Goal: Information Seeking & Learning: Stay updated

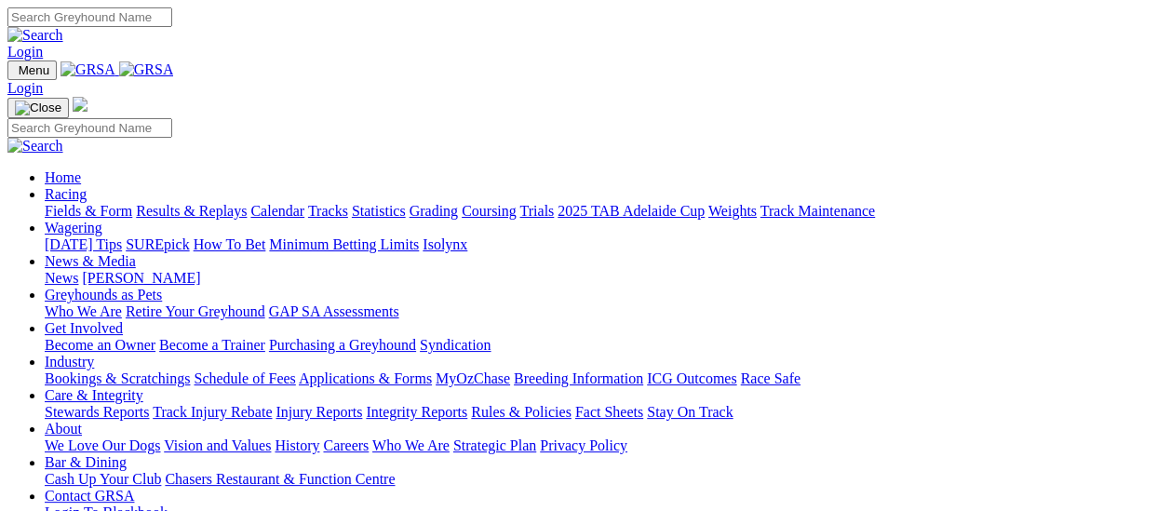
click at [99, 203] on link "Fields & Form" at bounding box center [88, 211] width 87 height 16
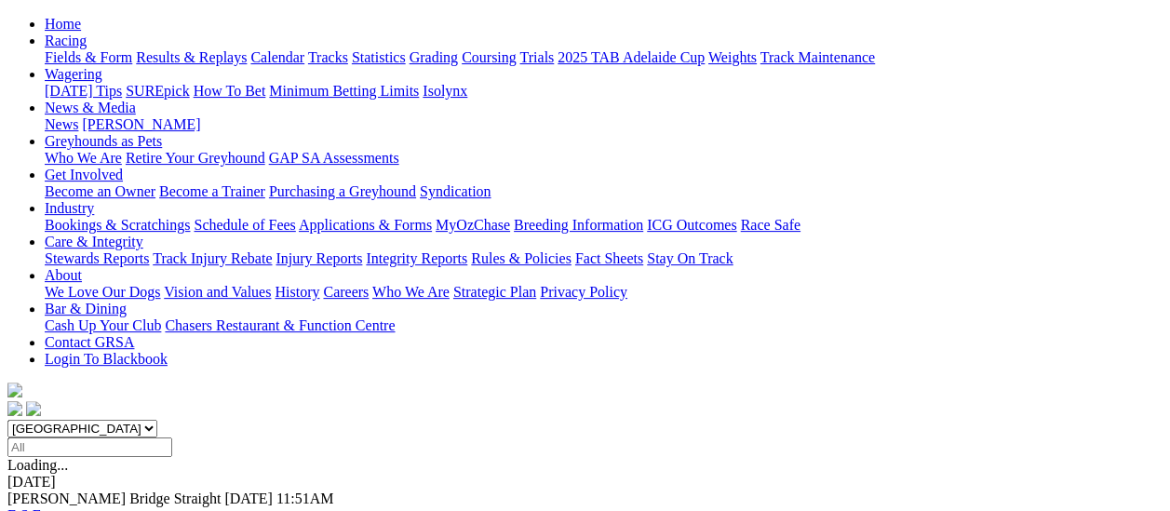
scroll to position [93, 0]
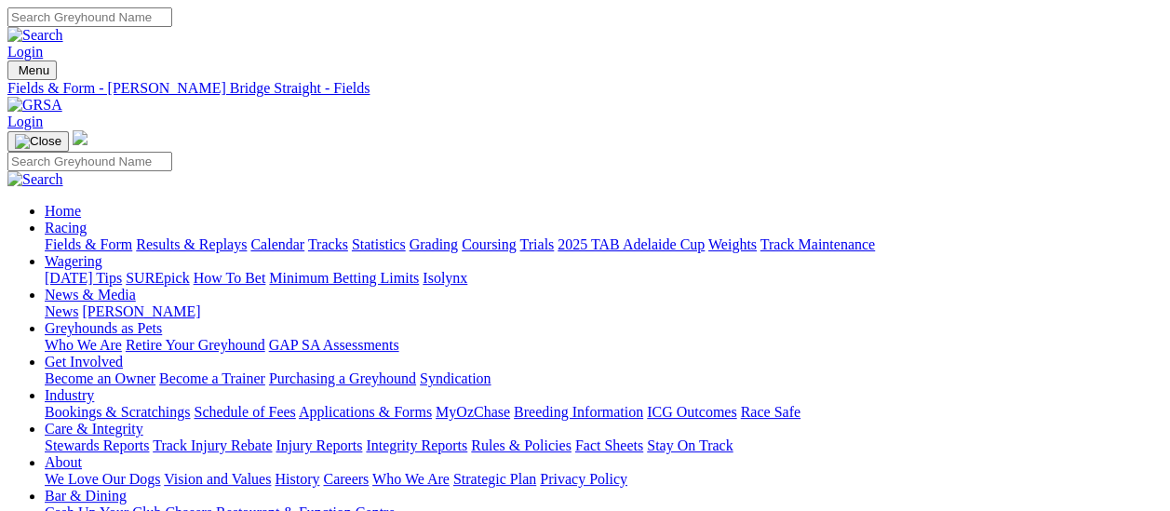
click at [78, 303] on link "News" at bounding box center [62, 311] width 34 height 16
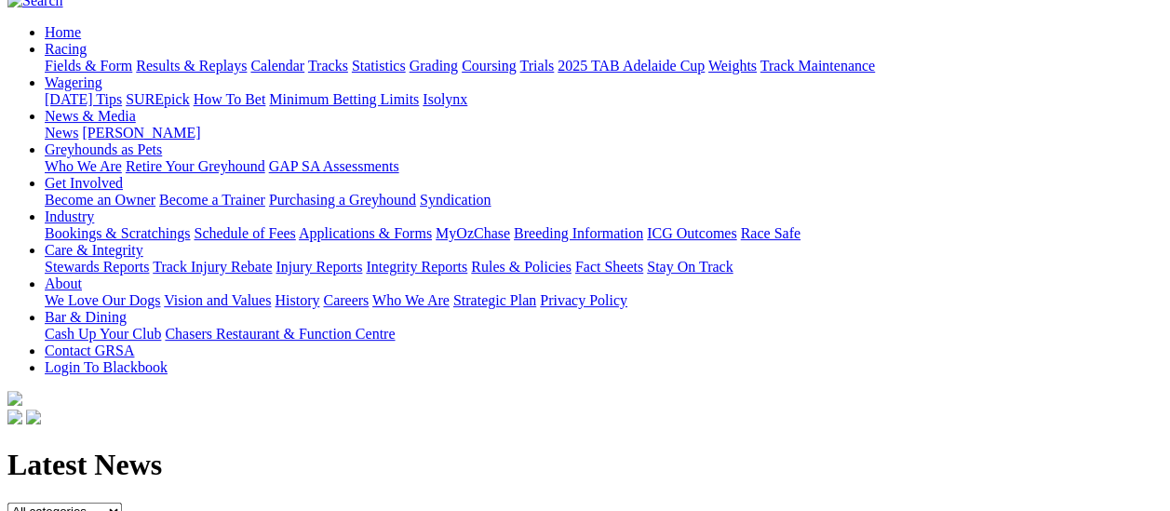
scroll to position [186, 0]
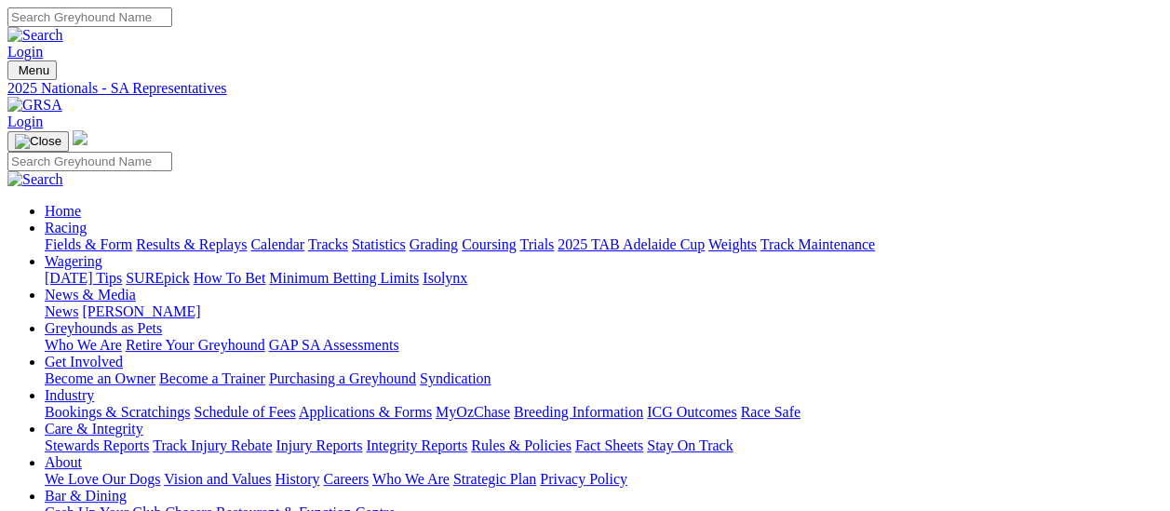
click at [78, 303] on link "News" at bounding box center [62, 311] width 34 height 16
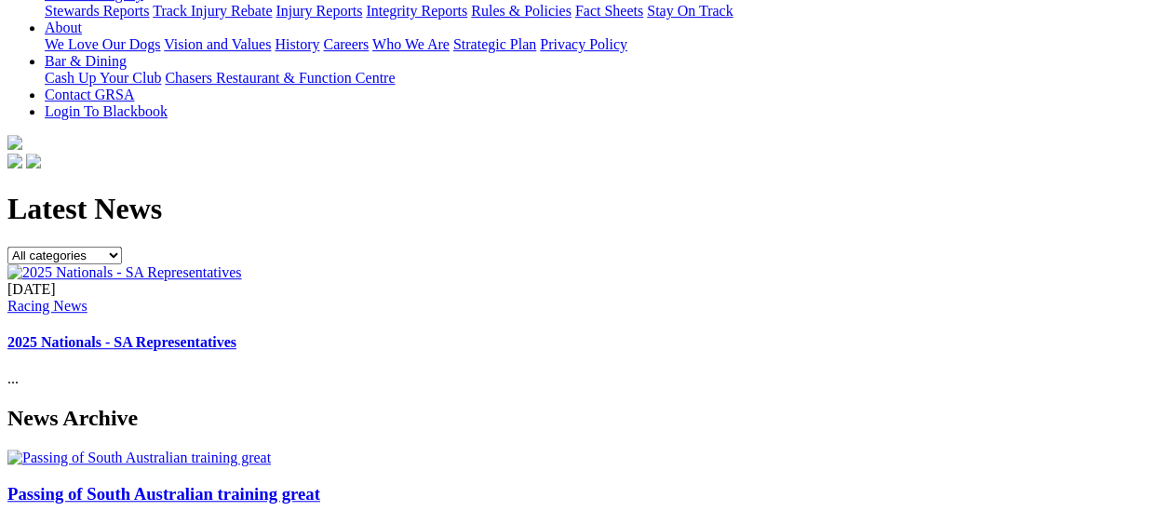
scroll to position [465, 0]
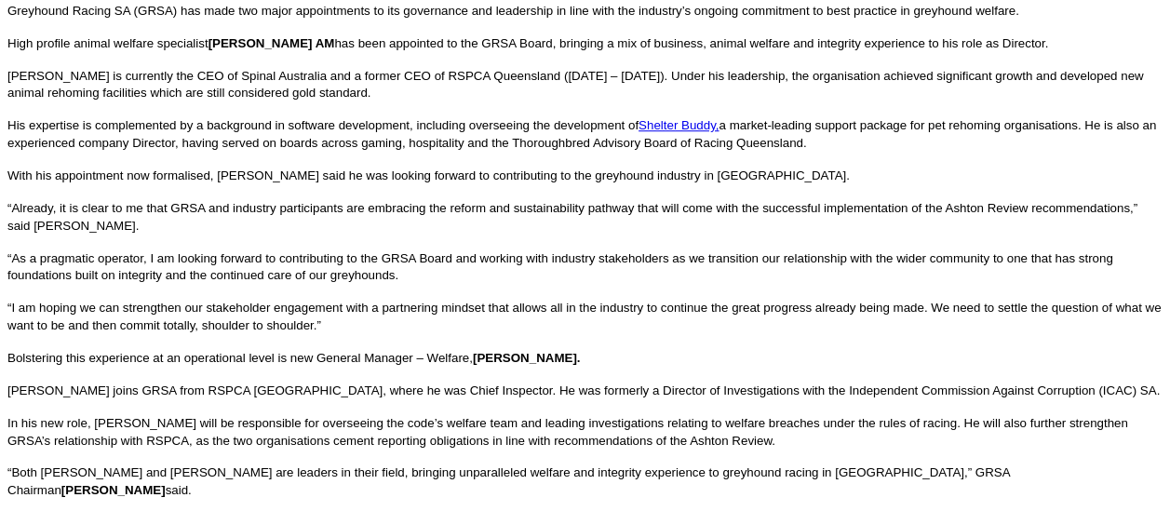
scroll to position [372, 0]
